Goal: Check status: Check status

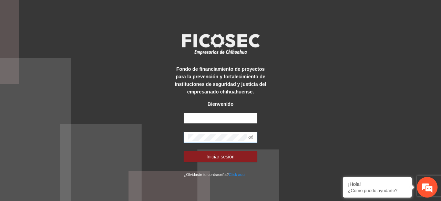
type input "**********"
click at [184, 151] on button "Iniciar sesión" at bounding box center [220, 156] width 73 height 11
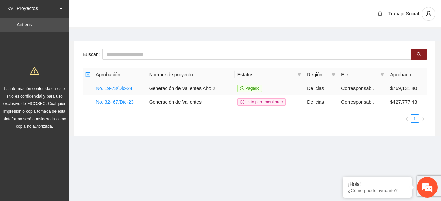
click at [126, 91] on td "No. 19-73/Dic-24" at bounding box center [119, 89] width 53 height 14
click at [101, 90] on link "No. 19-73/Dic-24" at bounding box center [114, 89] width 36 height 6
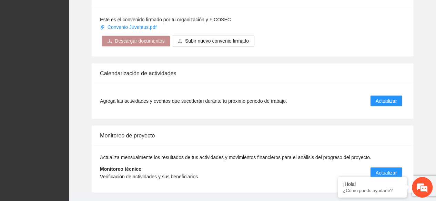
scroll to position [603, 0]
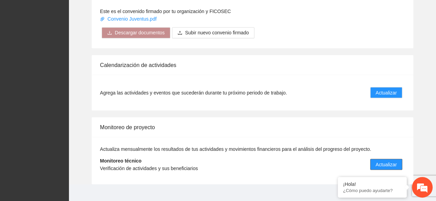
click at [386, 161] on span "Actualizar" at bounding box center [385, 165] width 21 height 8
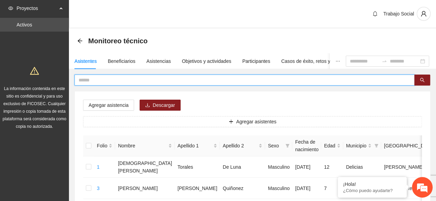
click at [142, 79] on input "text" at bounding box center [241, 80] width 326 height 8
click at [426, 79] on button "button" at bounding box center [422, 80] width 16 height 11
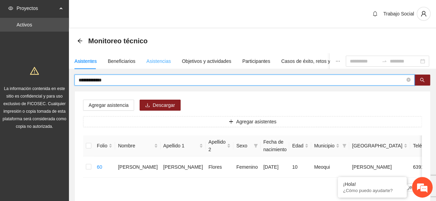
type input "**********"
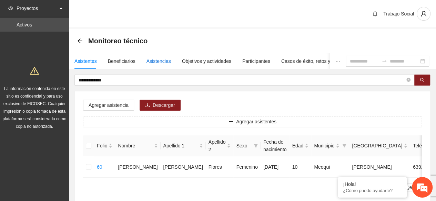
click at [158, 63] on div "Asistencias" at bounding box center [158, 61] width 24 height 8
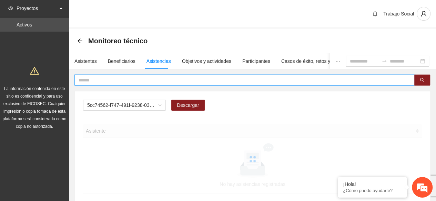
click at [177, 80] on input "text" at bounding box center [241, 80] width 326 height 8
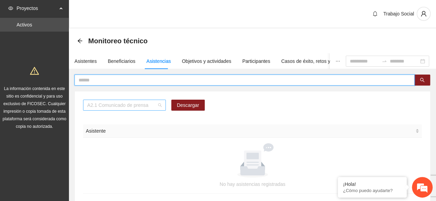
scroll to position [88, 0]
click at [162, 104] on div "A2.1 Comunicado de prensa" at bounding box center [124, 105] width 83 height 11
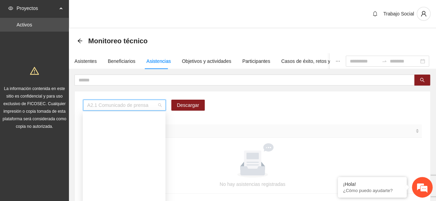
scroll to position [0, 0]
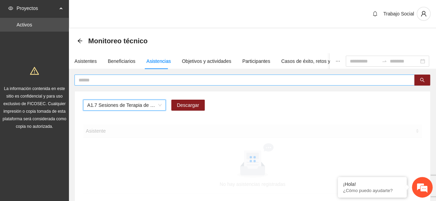
click at [132, 80] on input "text" at bounding box center [241, 80] width 326 height 8
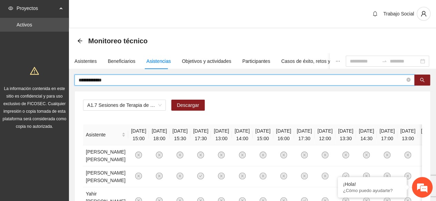
type input "**********"
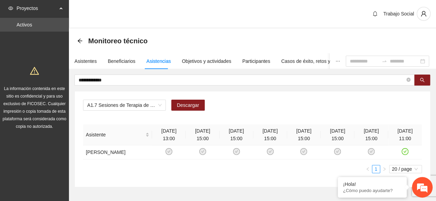
click at [423, 148] on div "A1.7 Sesiones de Terapia de Juego para niños y niñas Descargar Asistente [DATE]…" at bounding box center [252, 140] width 355 height 96
